Goal: Use online tool/utility: Utilize a website feature to perform a specific function

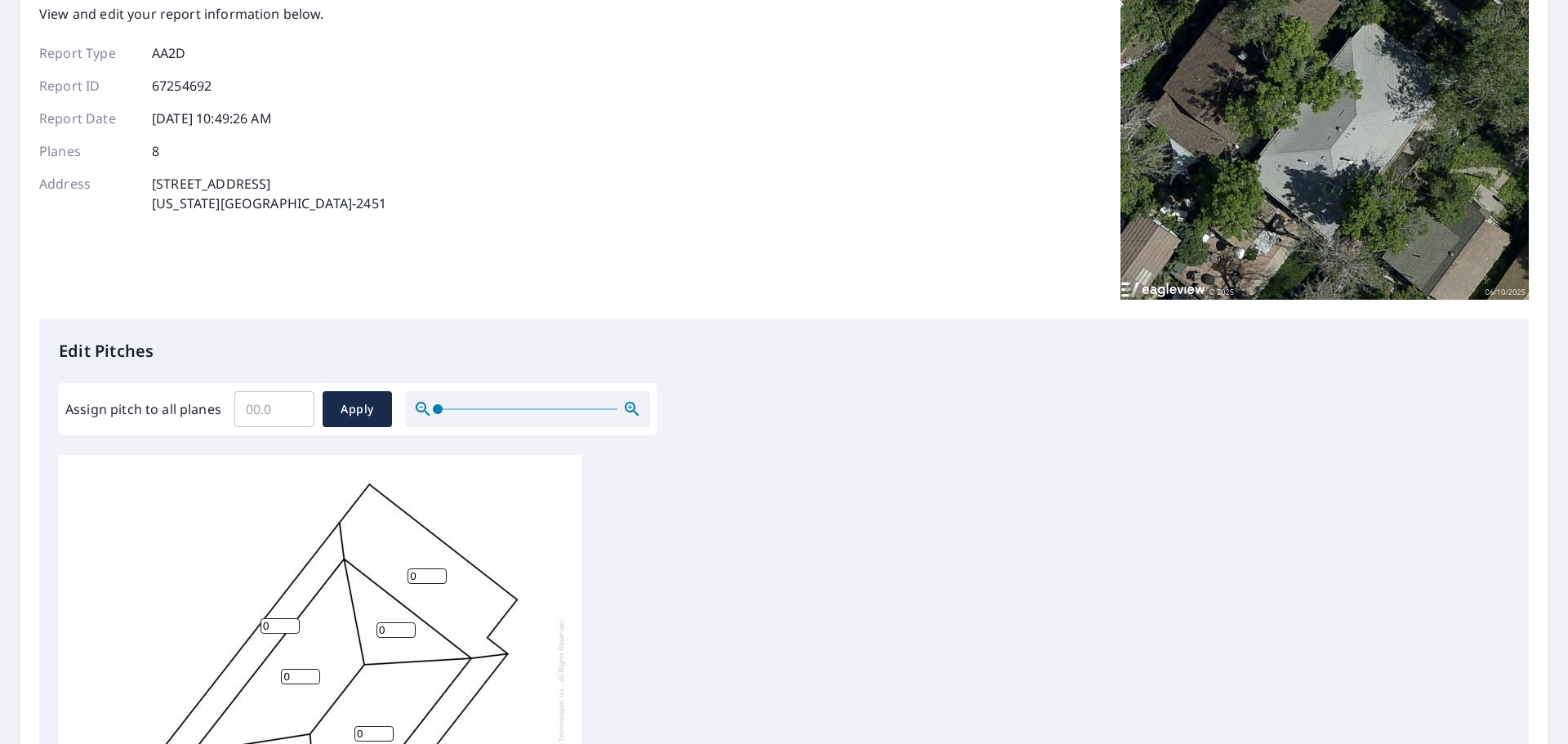
scroll to position [326, 0]
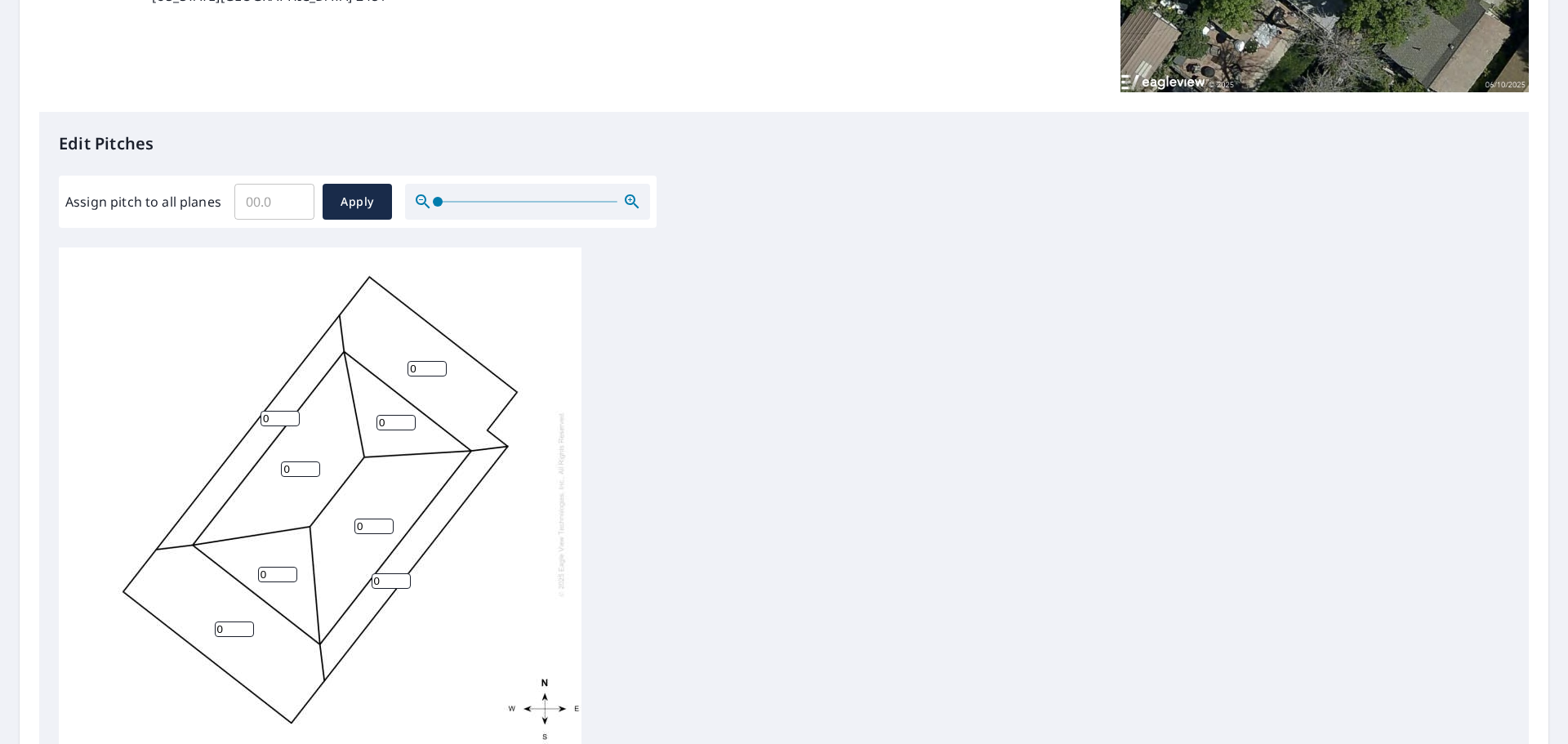
drag, startPoint x: 435, startPoint y: 372, endPoint x: 372, endPoint y: 366, distance: 63.3
click at [407, 366] on input "0" at bounding box center [427, 369] width 39 height 16
type input "3.7"
drag, startPoint x: 397, startPoint y: 419, endPoint x: 360, endPoint y: 419, distance: 37.0
click at [360, 419] on div "0 3.7 0 0 0 0 0 0" at bounding box center [319, 503] width 523 height 513
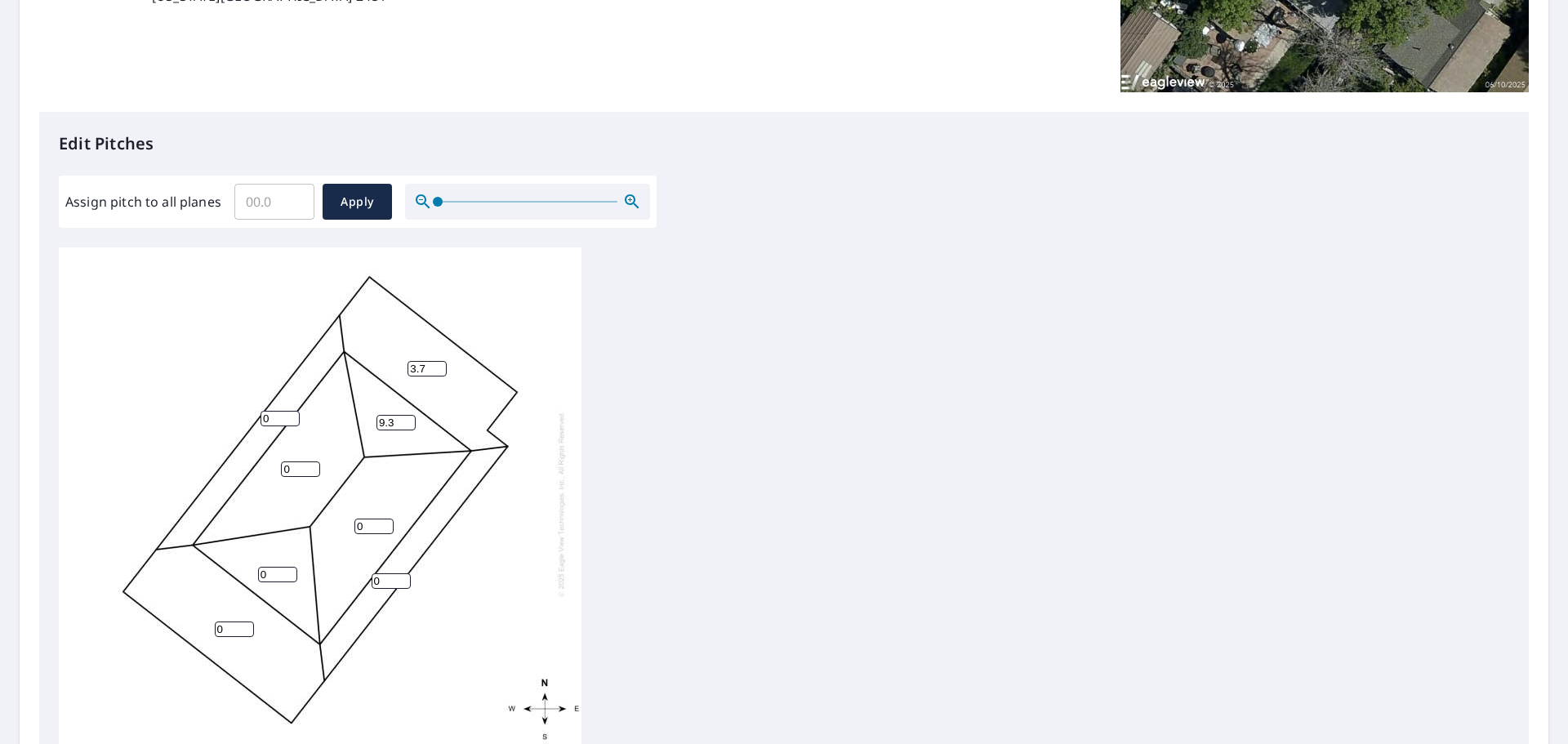
type input "9.3"
drag, startPoint x: 231, startPoint y: 629, endPoint x: 198, endPoint y: 623, distance: 33.5
click at [198, 623] on div "0 3.7 0 0 0 0 0 9.3" at bounding box center [319, 503] width 523 height 513
type input "4.3"
drag, startPoint x: 276, startPoint y: 420, endPoint x: 254, endPoint y: 419, distance: 22.0
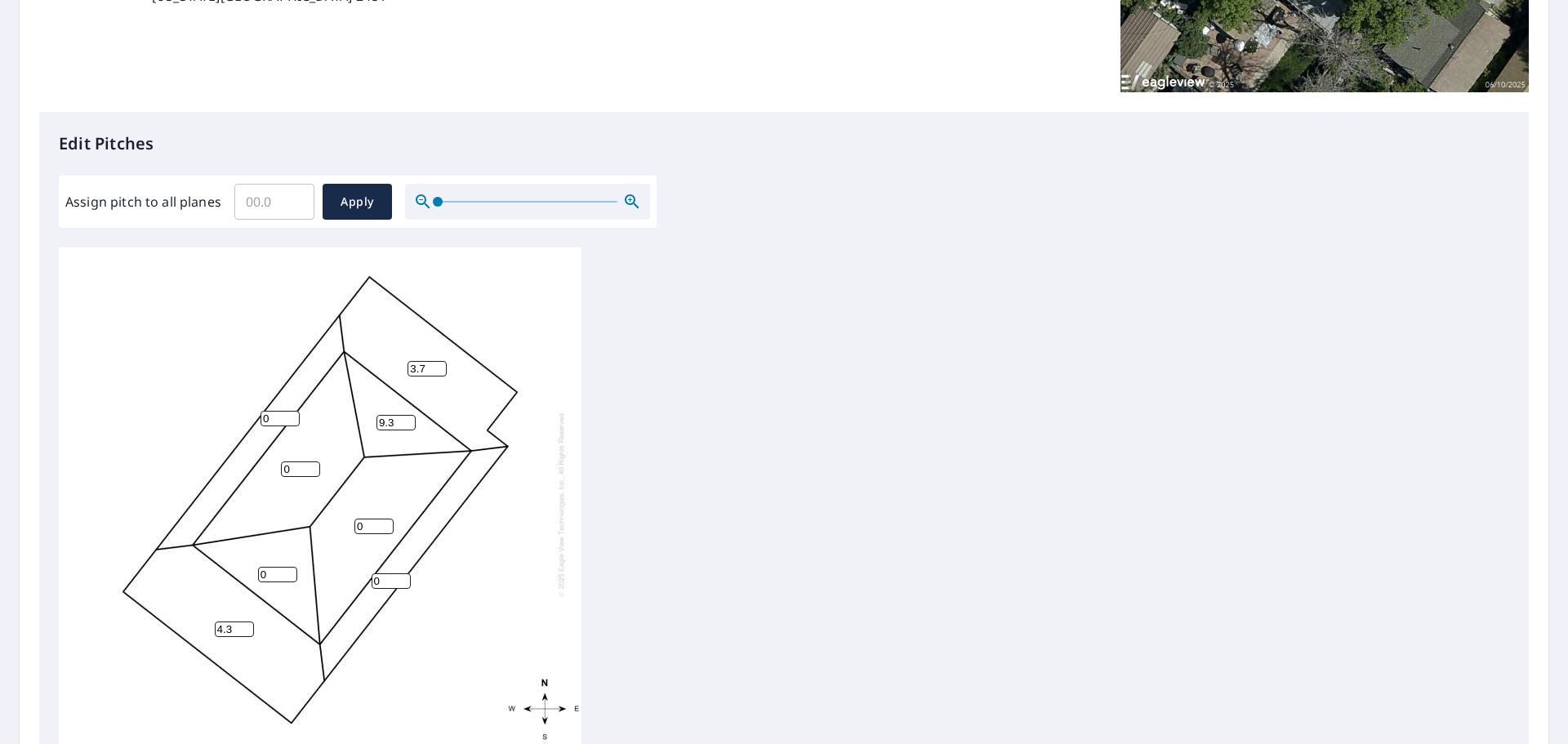
click at [254, 419] on div "4.3 3.7 0 0 0 0 0 9.3" at bounding box center [319, 503] width 523 height 513
type input "5.5"
drag, startPoint x: 293, startPoint y: 467, endPoint x: 276, endPoint y: 467, distance: 17.0
click at [277, 467] on div "4.3 3.7 0 0 5.5 0 0 9.3" at bounding box center [319, 503] width 523 height 513
type input "9.8"
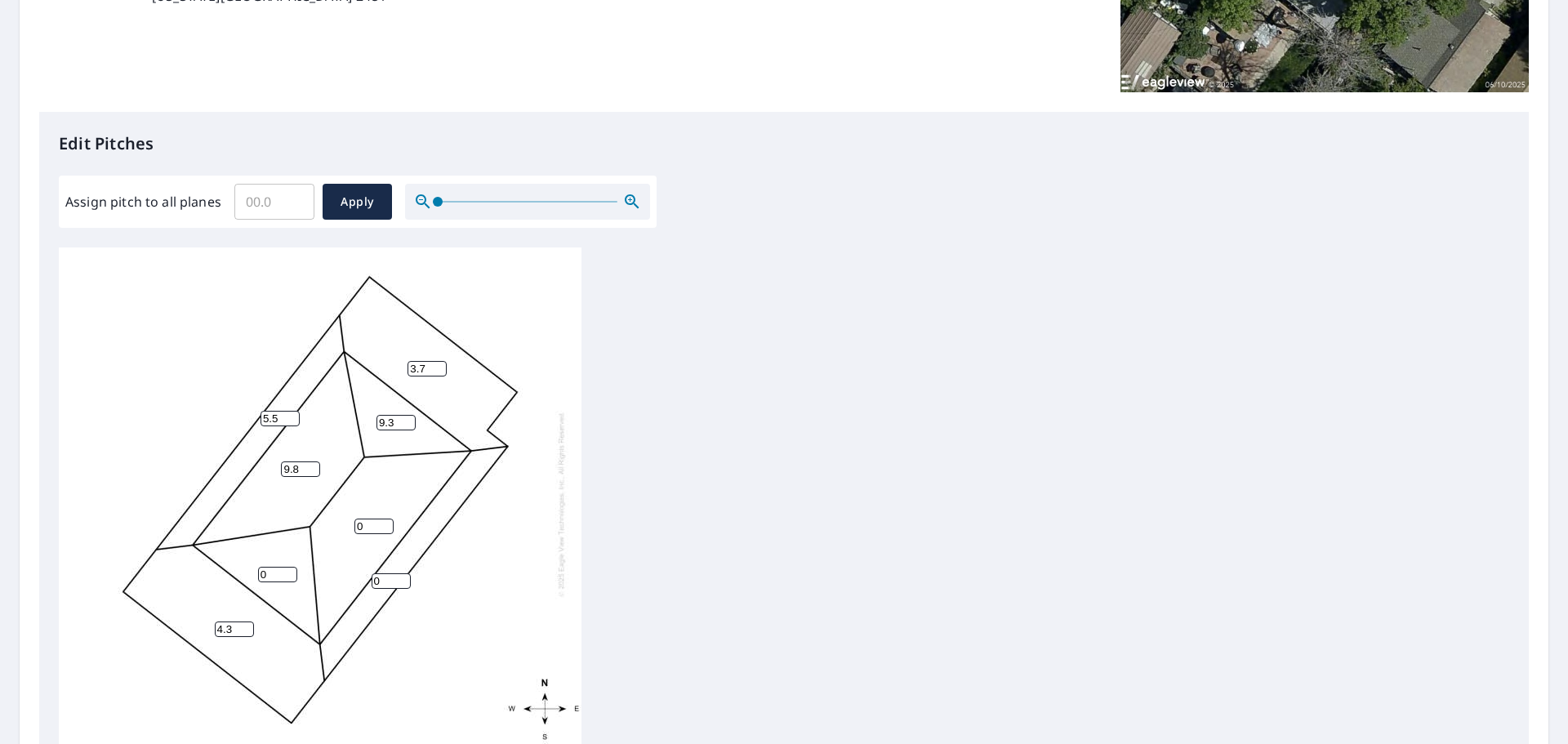
drag, startPoint x: 272, startPoint y: 575, endPoint x: 243, endPoint y: 566, distance: 30.4
click at [244, 575] on div "4.3 3.7 9.8 0 5.5 0 0 9.3" at bounding box center [319, 503] width 523 height 513
type input "9.7"
drag, startPoint x: 364, startPoint y: 523, endPoint x: 341, endPoint y: 526, distance: 23.2
click at [341, 526] on div "4.3 3.7 9.8 0 5.5 0 9.7 9.3" at bounding box center [319, 503] width 523 height 513
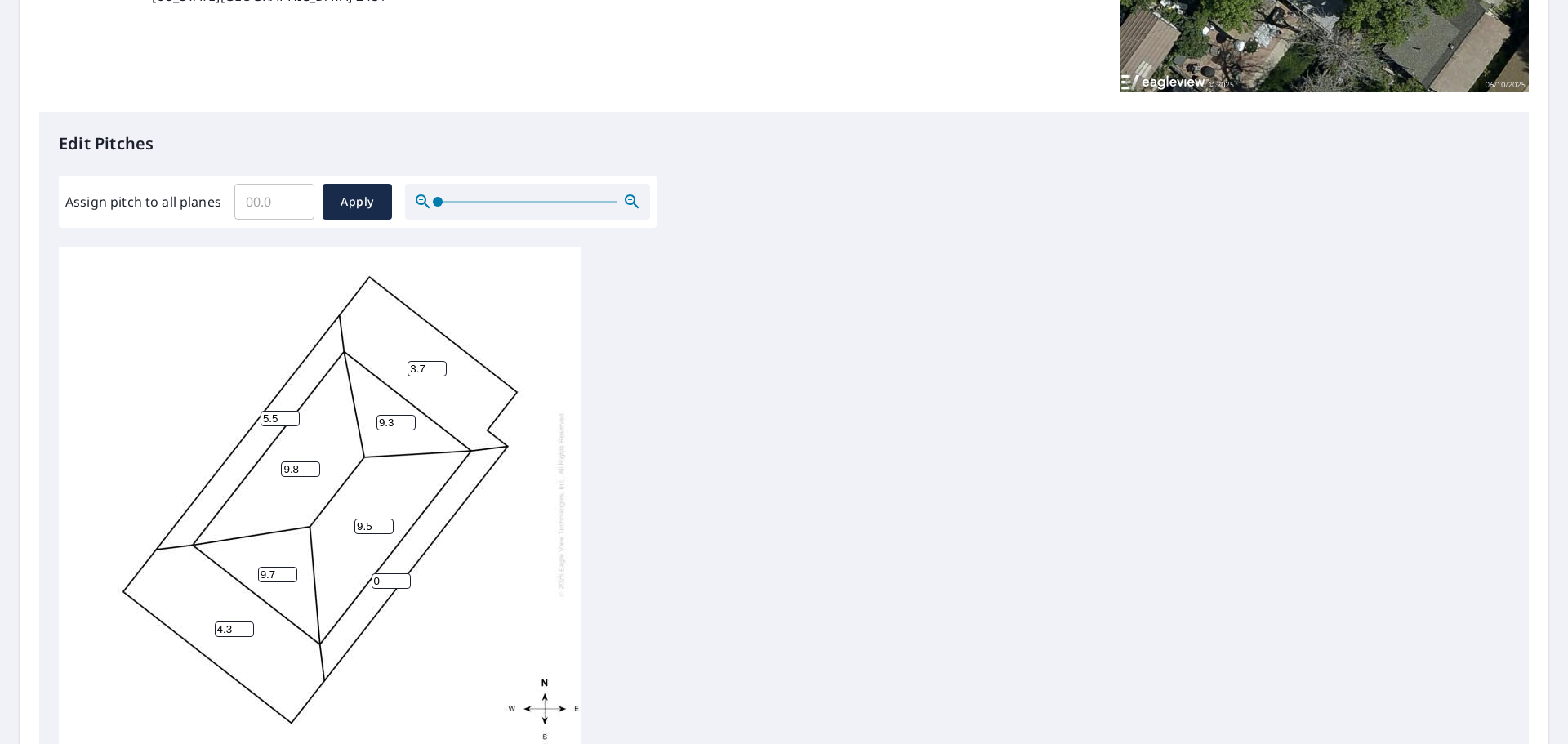
type input "9.5"
drag, startPoint x: 377, startPoint y: 580, endPoint x: 354, endPoint y: 579, distance: 23.0
click at [354, 579] on div "4.3 3.7 9.8 9.5 5.5 0 9.7 9.3" at bounding box center [319, 503] width 523 height 513
type input "5.5"
click at [339, 209] on span "Apply" at bounding box center [357, 202] width 43 height 20
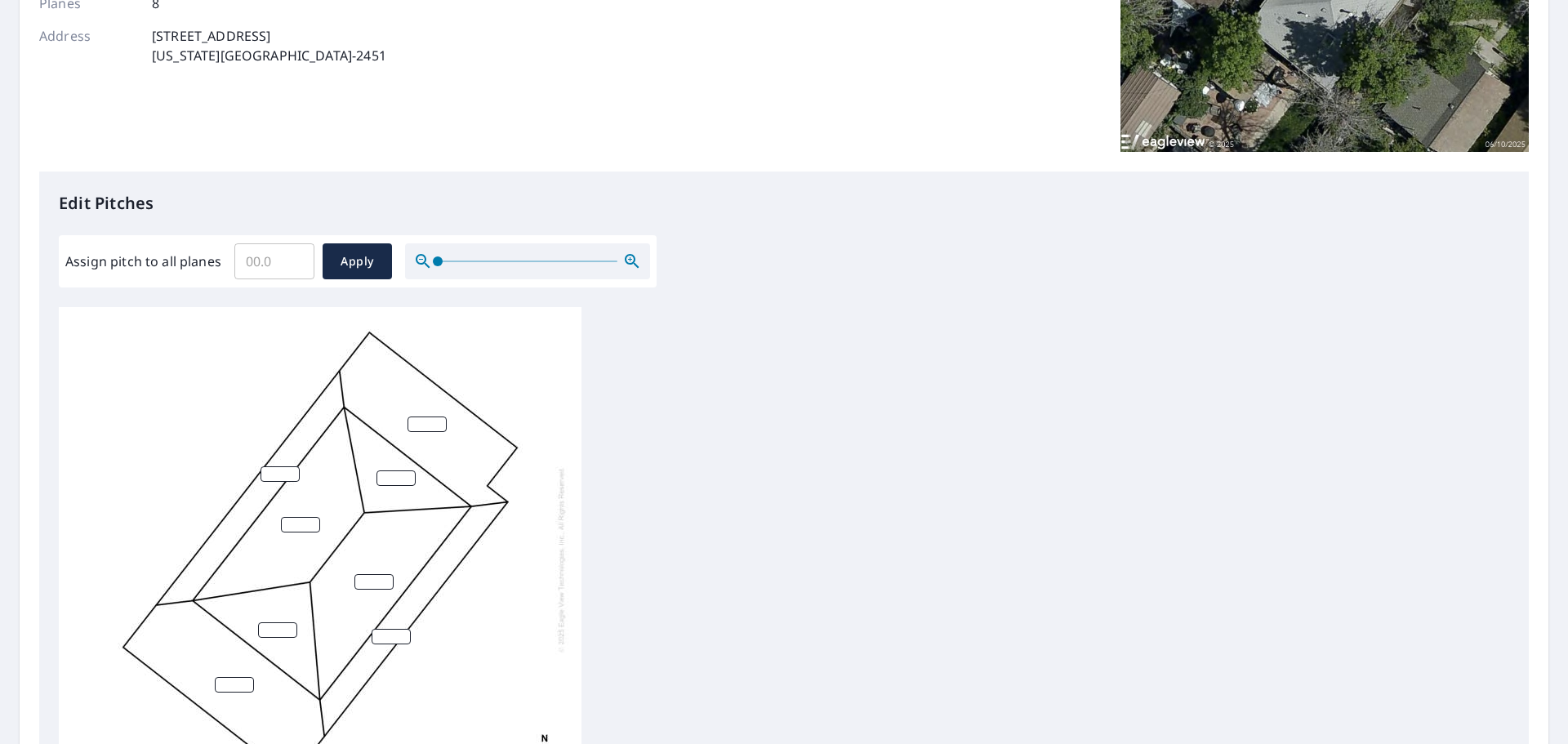
scroll to position [303, 0]
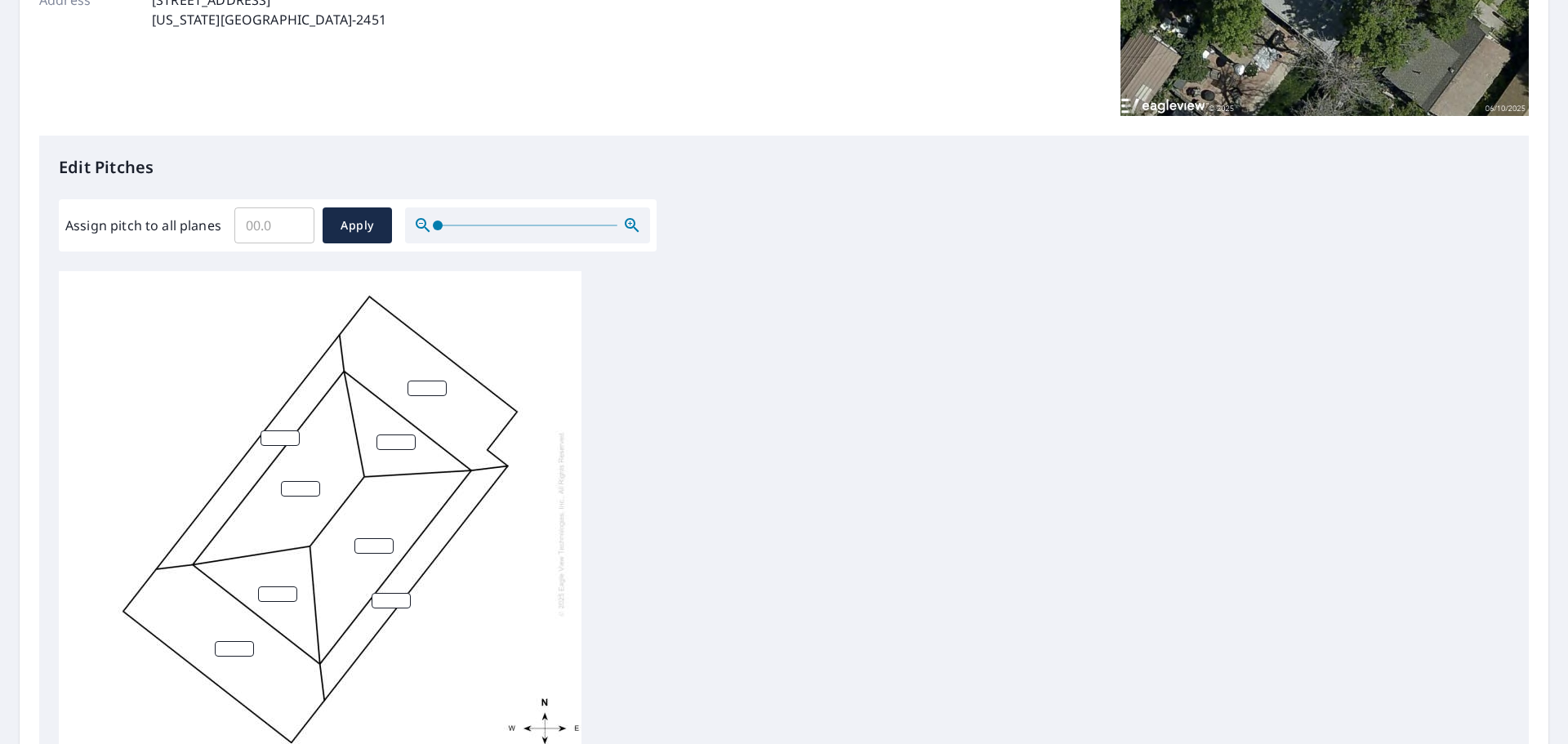
click at [423, 381] on input "number" at bounding box center [427, 389] width 39 height 16
type input "3.7"
click at [388, 434] on input "number" at bounding box center [396, 442] width 39 height 16
type input "9.3"
click at [291, 430] on input "0" at bounding box center [280, 438] width 39 height 16
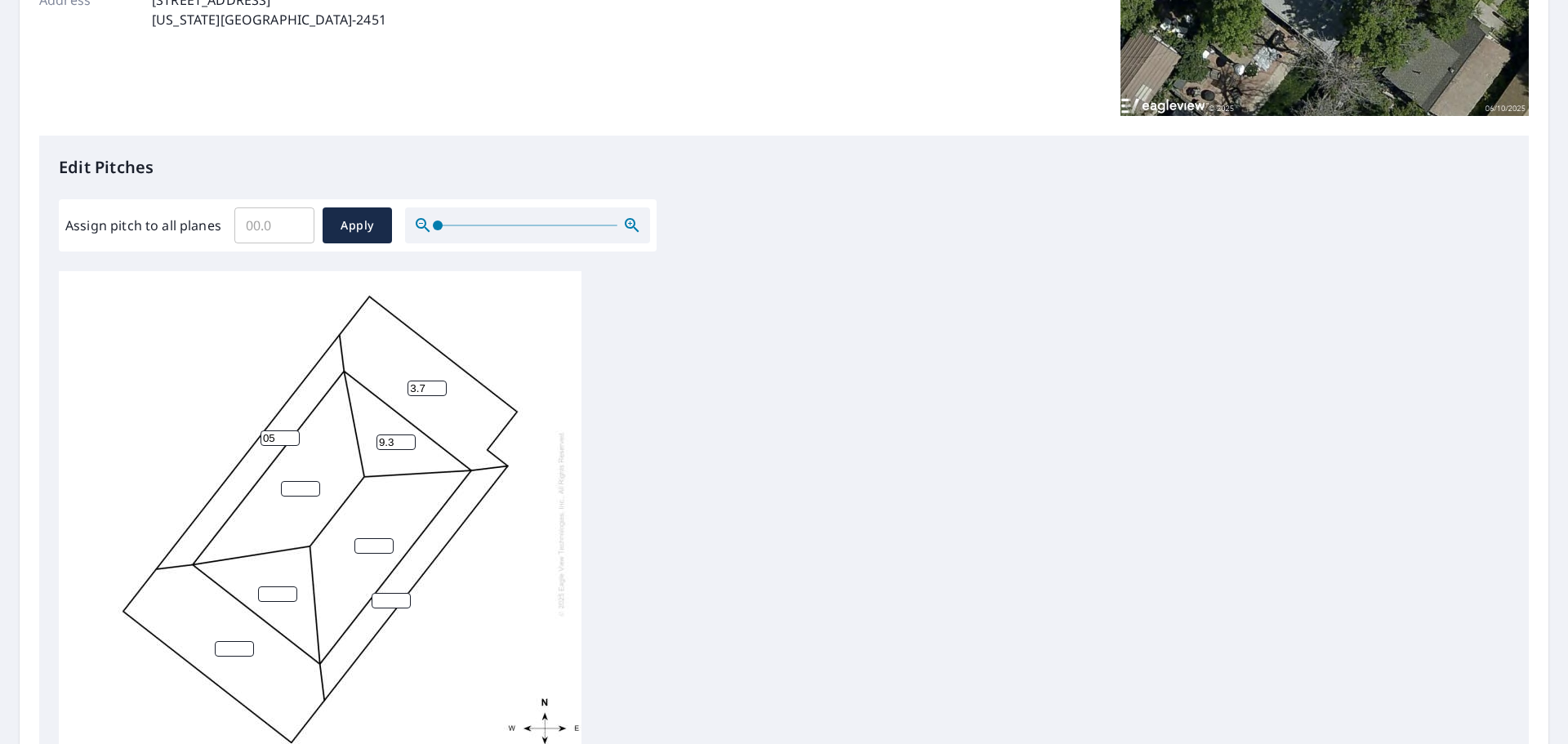
type input "0"
type input "5.5"
click at [377, 593] on input "number" at bounding box center [392, 601] width 39 height 16
type input "5.5"
click at [230, 641] on input "number" at bounding box center [235, 649] width 39 height 16
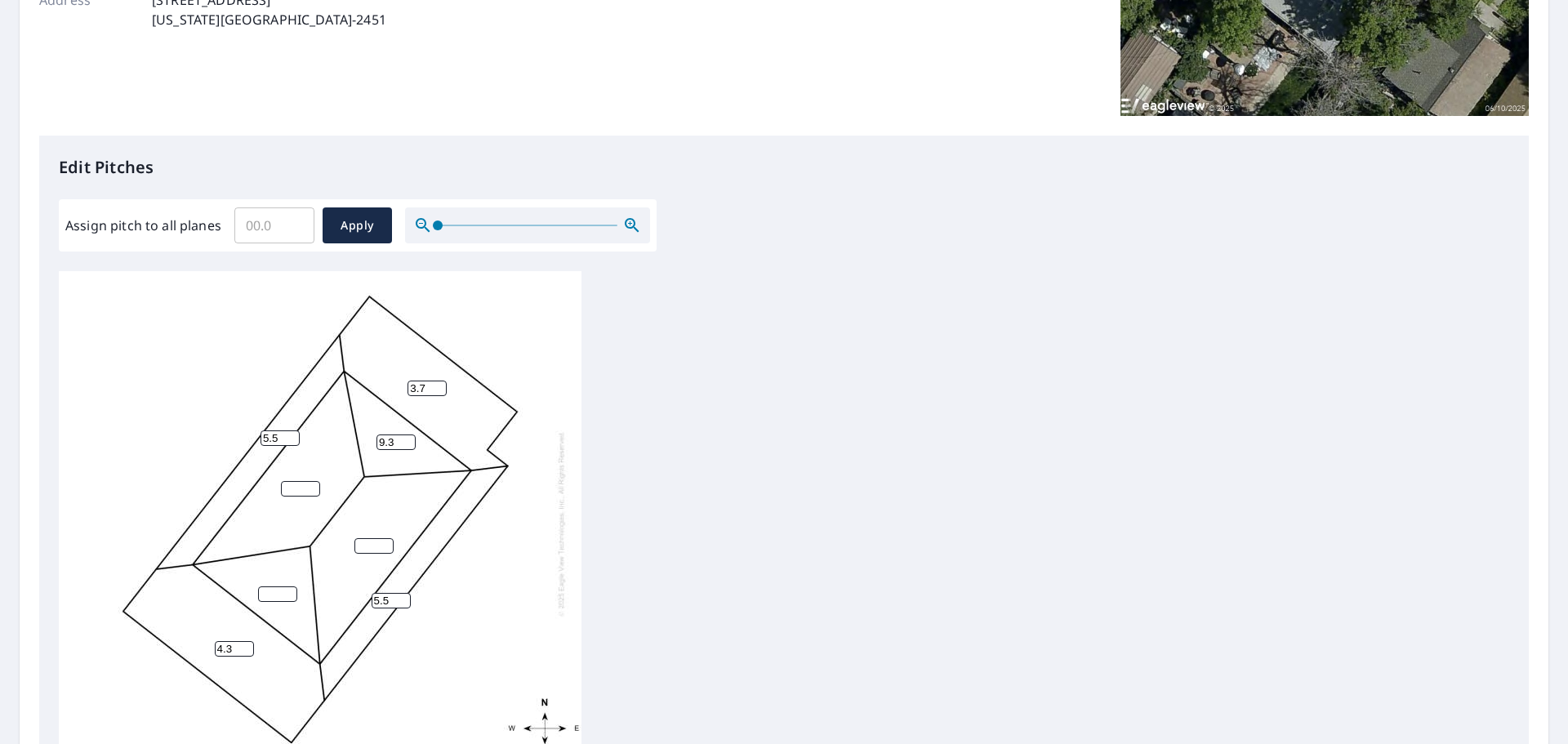
type input "4.3"
click at [294, 481] on input "number" at bounding box center [300, 489] width 39 height 16
type input "9.8"
click at [282, 586] on input "1" at bounding box center [278, 594] width 39 height 16
drag, startPoint x: 267, startPoint y: 579, endPoint x: 252, endPoint y: 574, distance: 15.8
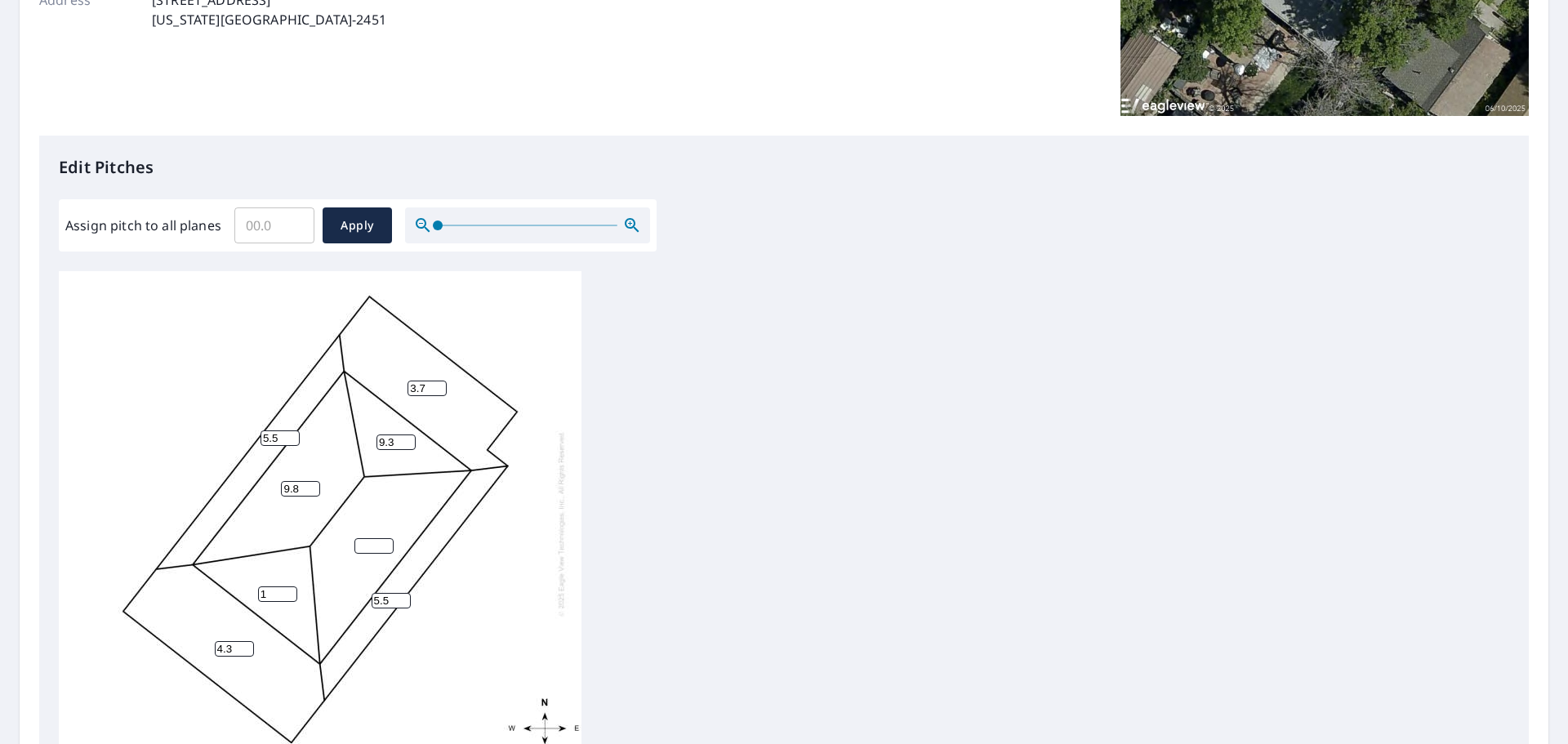
click at [252, 574] on div "4.3 3.7 9.8 5.5 5.5 1 9.3" at bounding box center [319, 523] width 523 height 513
type input "9.7"
click at [363, 539] on input "number" at bounding box center [374, 546] width 39 height 16
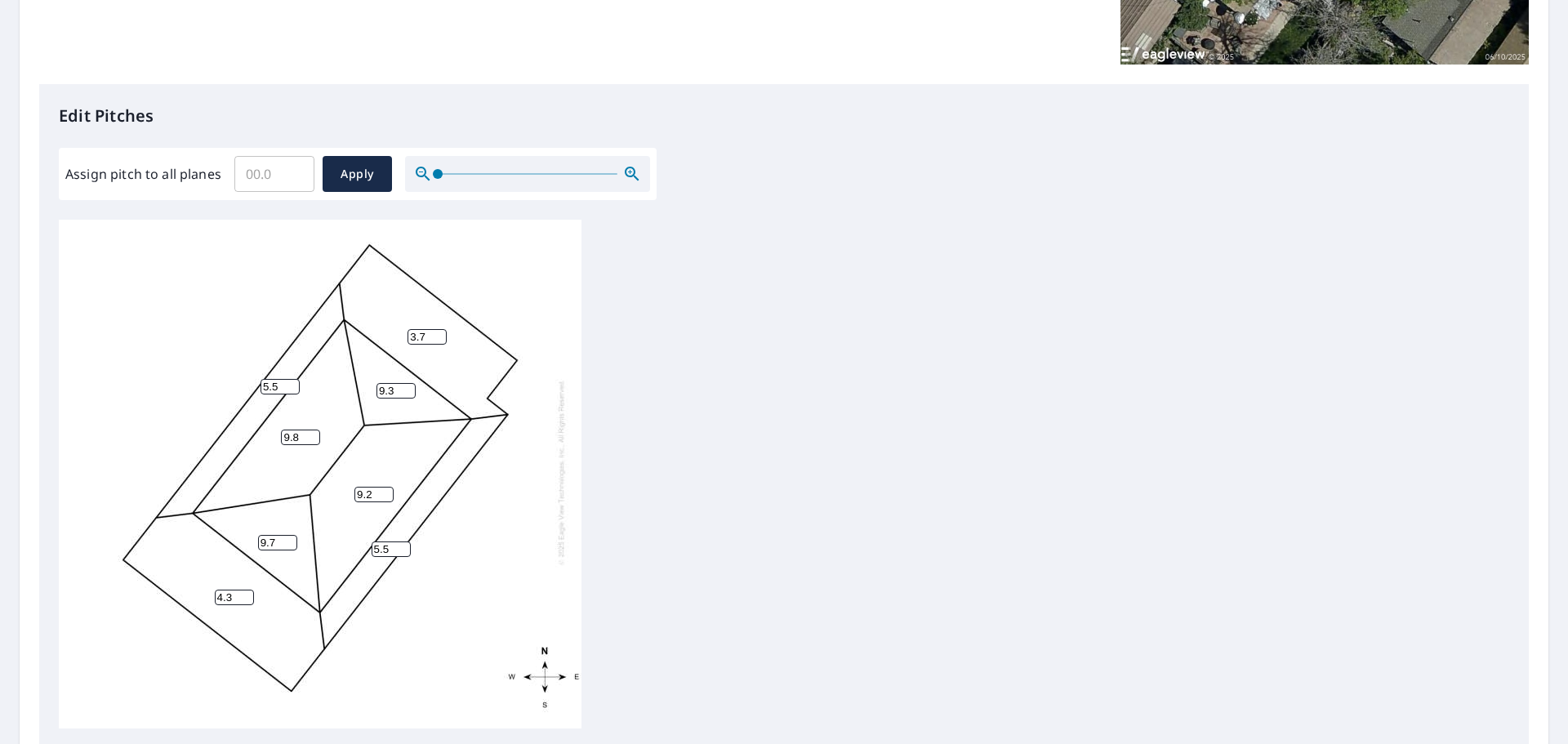
scroll to position [548, 0]
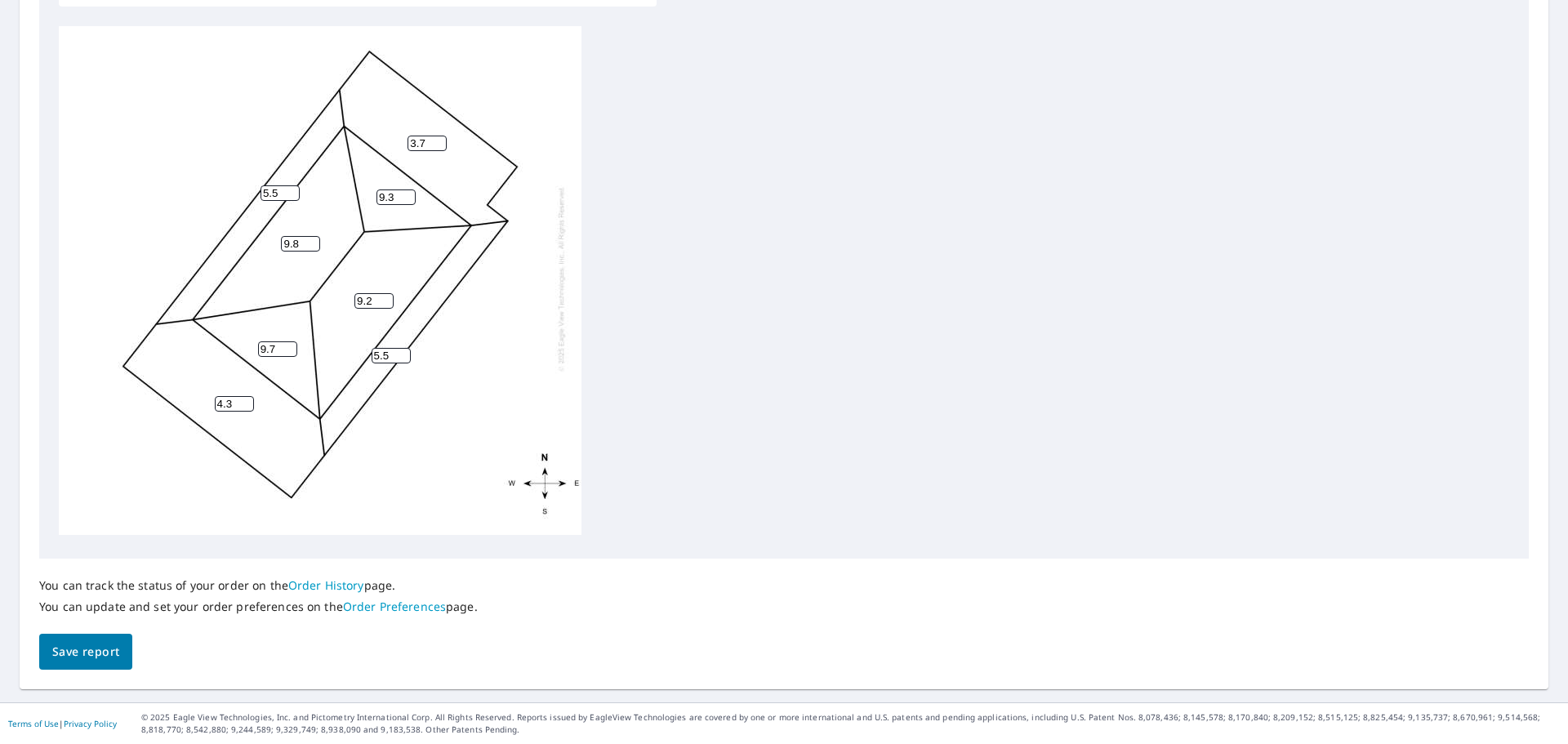
type input "9.2"
click at [103, 652] on span "Save report" at bounding box center [86, 651] width 67 height 20
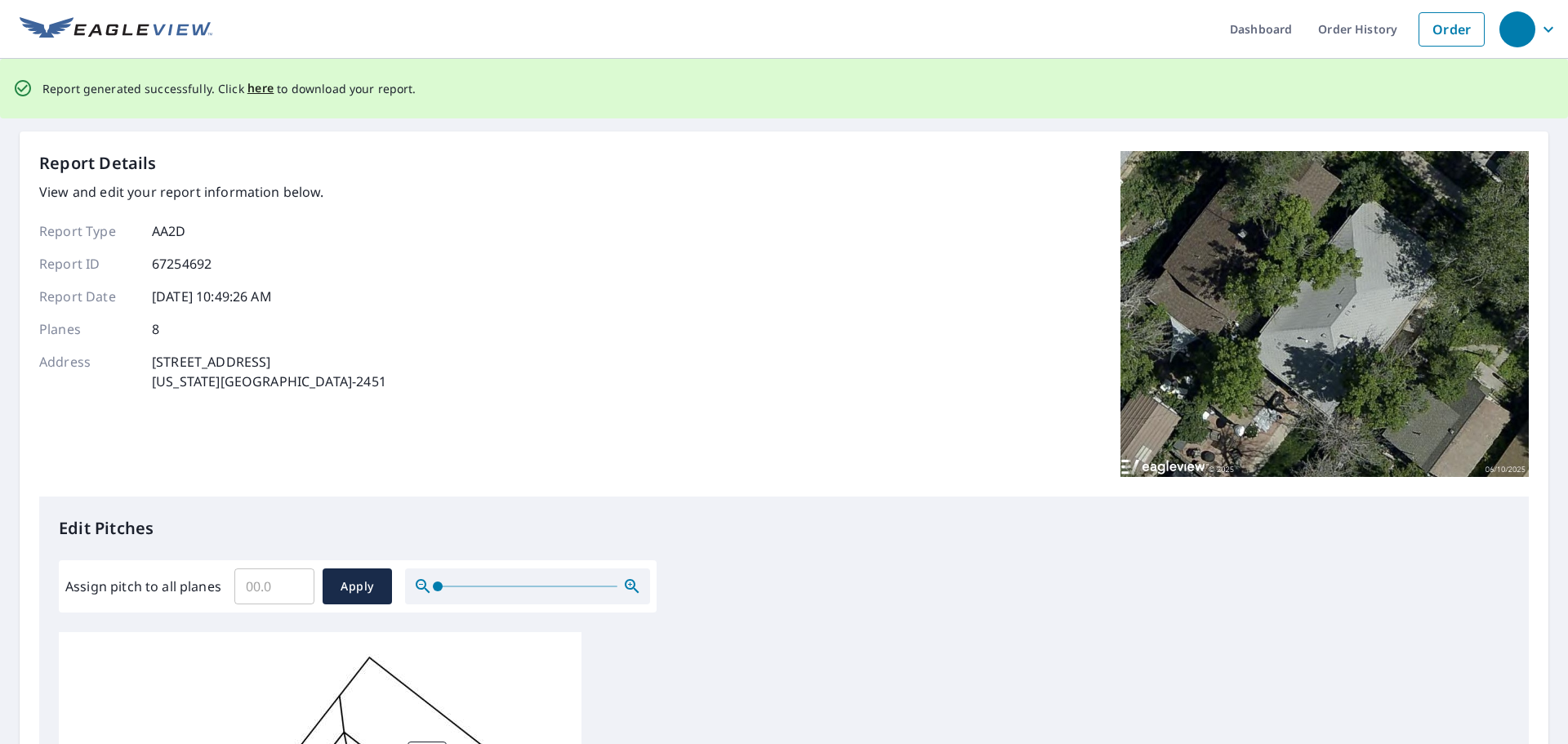
scroll to position [0, 0]
click at [256, 89] on span "here" at bounding box center [261, 89] width 27 height 20
